Goal: Find specific page/section: Find specific page/section

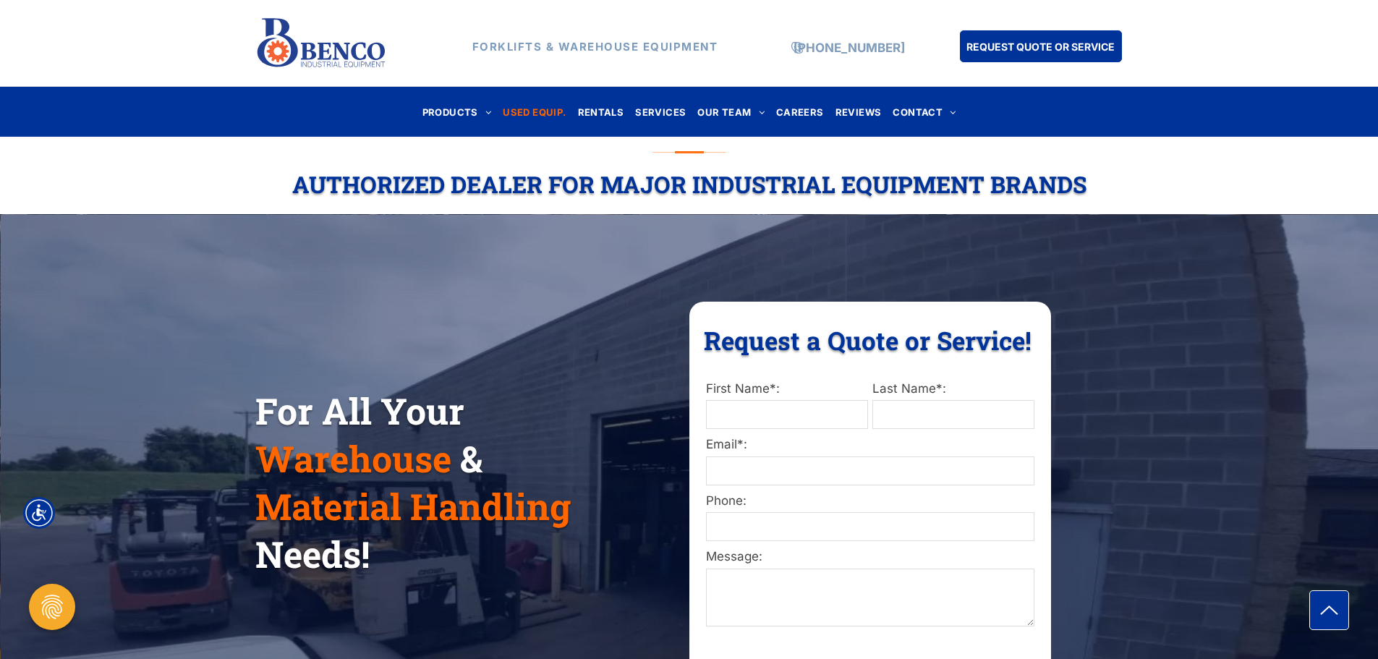
click at [549, 112] on span "USED EQUIP." at bounding box center [534, 112] width 63 height 20
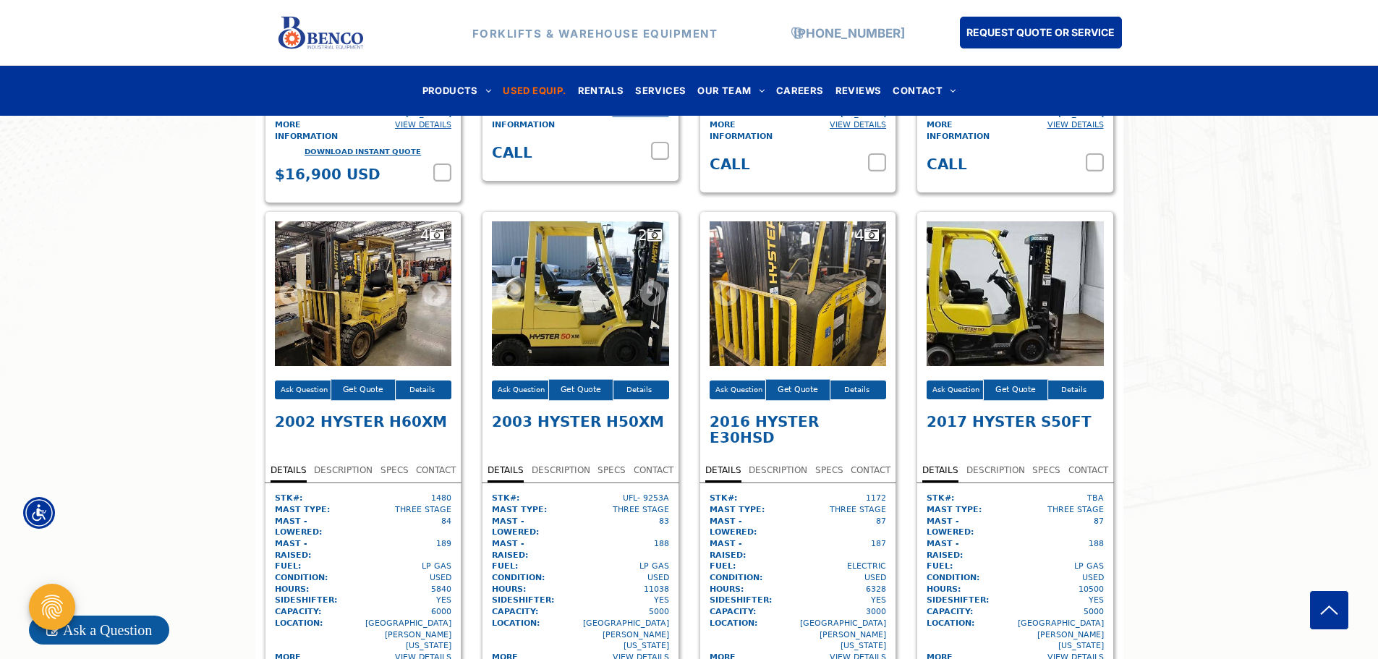
scroll to position [3368, 0]
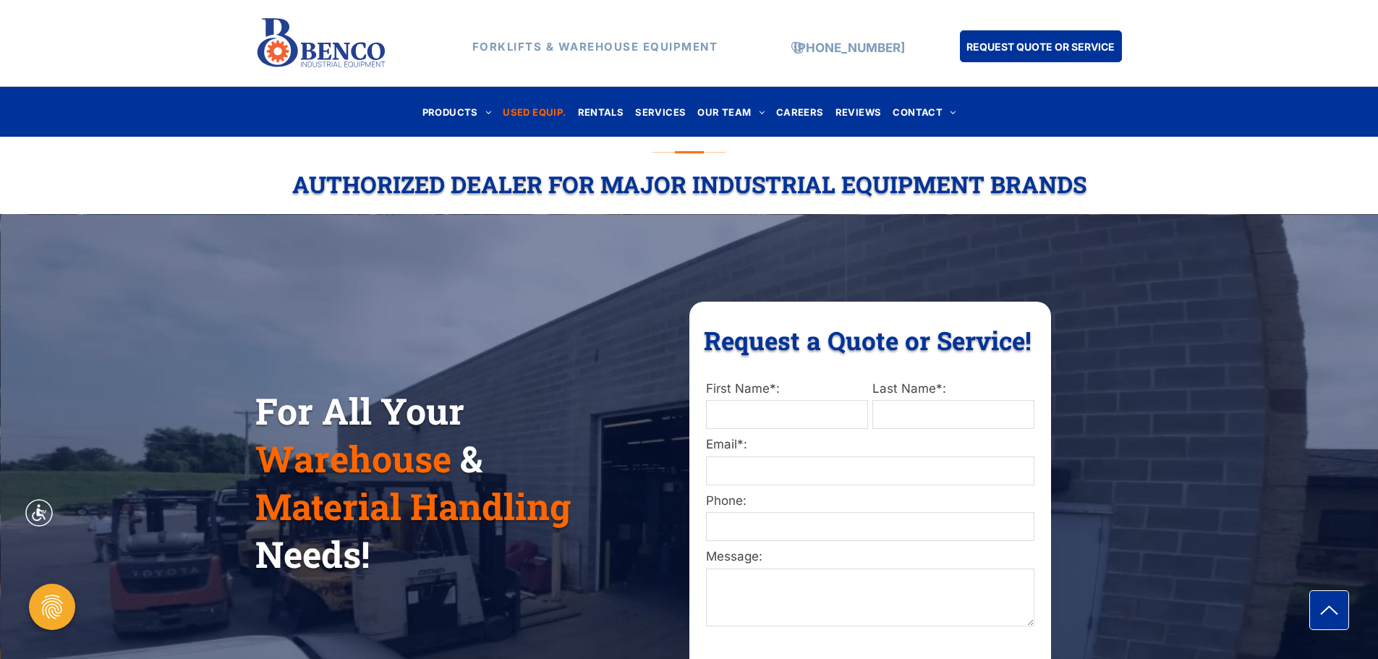
click at [514, 116] on span "USED EQUIP." at bounding box center [534, 112] width 63 height 20
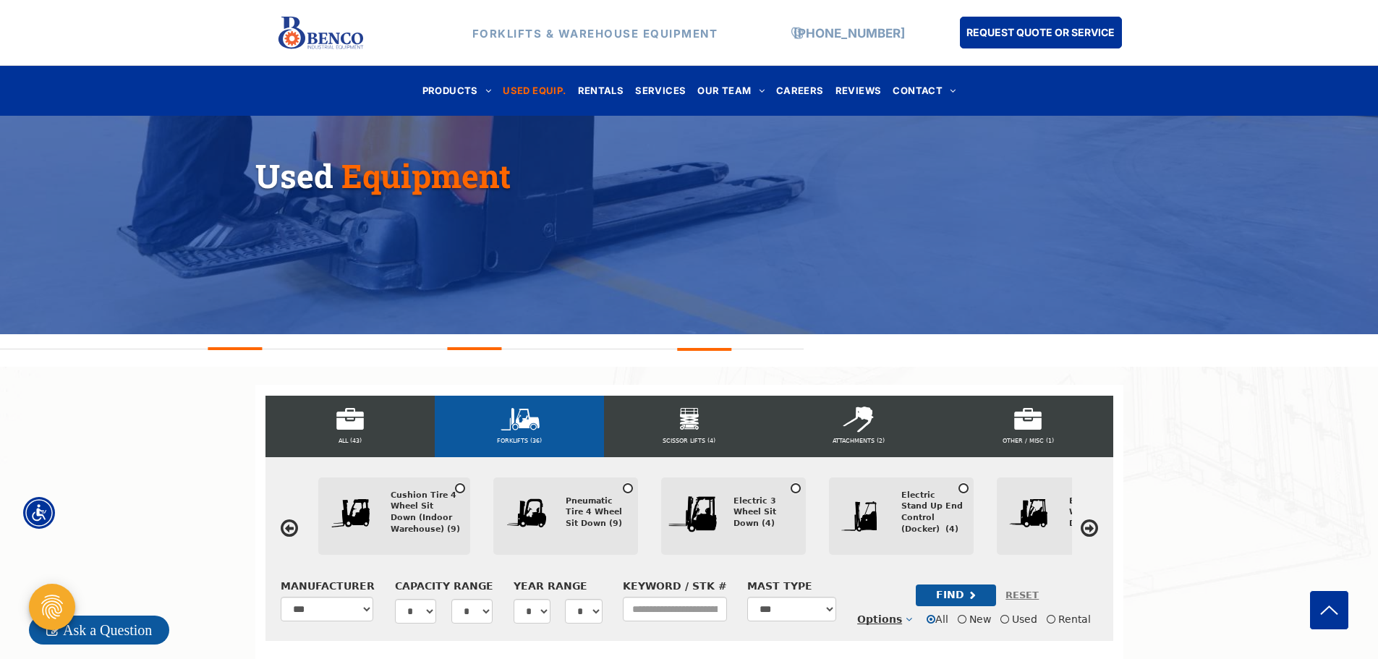
scroll to position [193, 0]
